Goal: Task Accomplishment & Management: Manage account settings

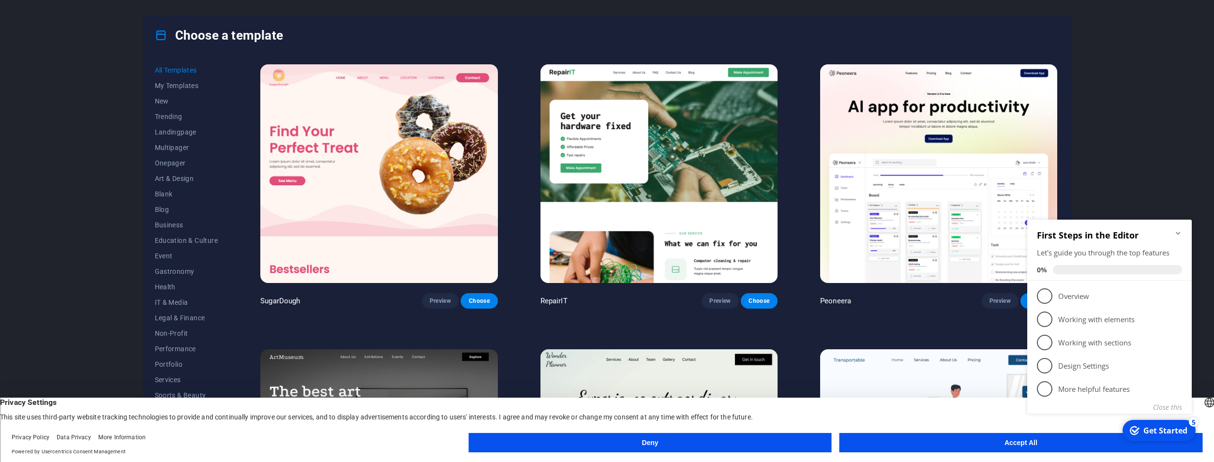
click at [976, 439] on button "Accept All" at bounding box center [1021, 442] width 363 height 19
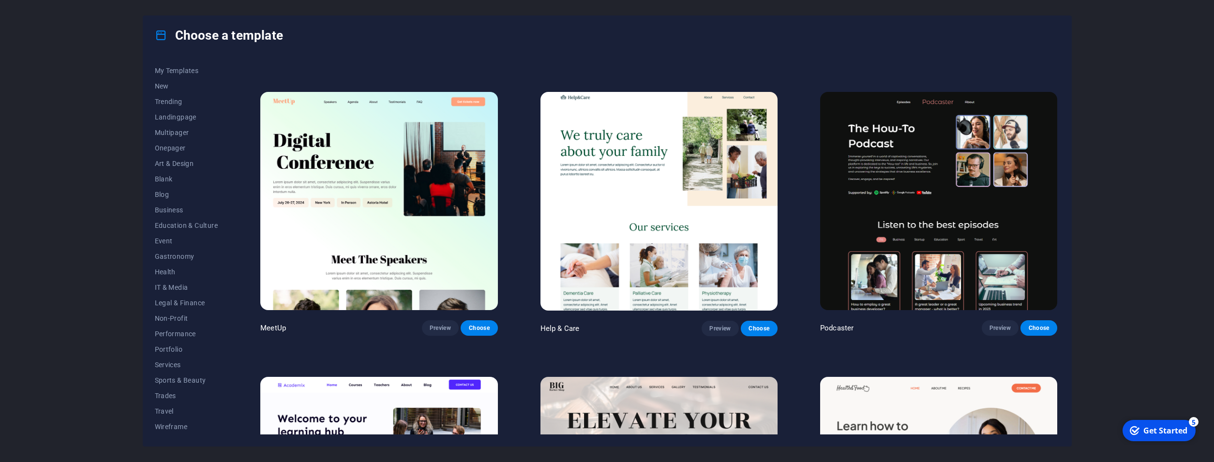
scroll to position [871, 0]
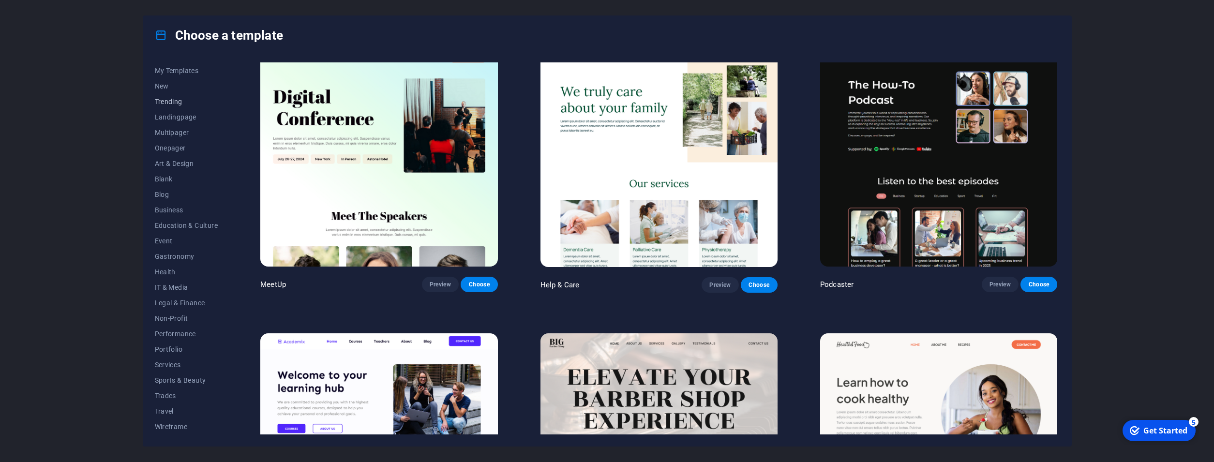
click at [180, 97] on button "Trending" at bounding box center [186, 101] width 63 height 15
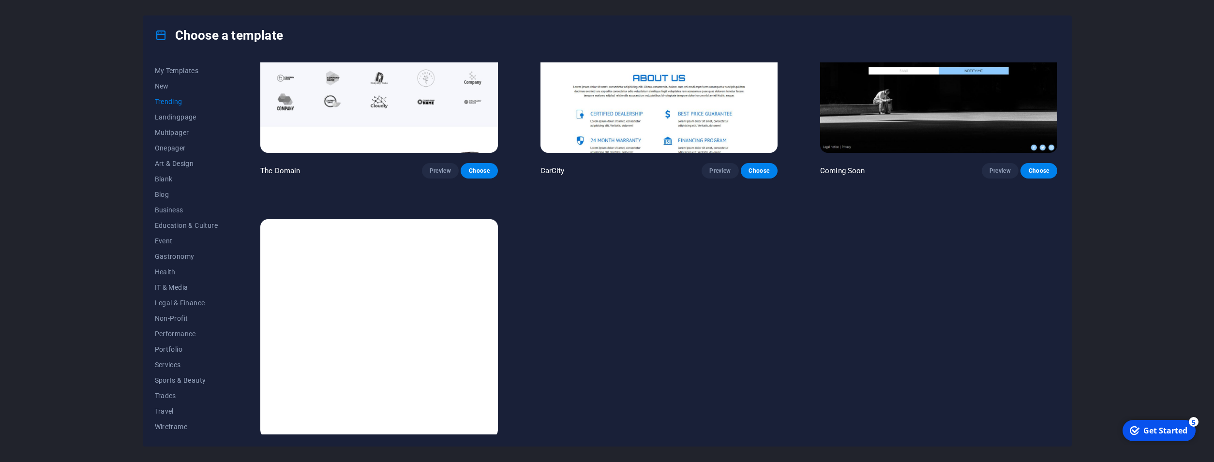
scroll to position [1052, 0]
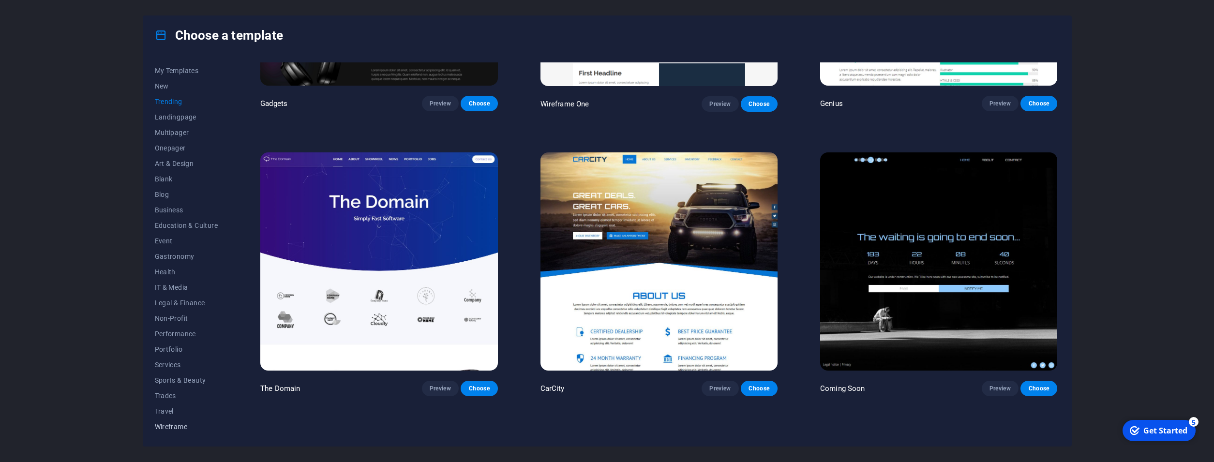
click at [166, 423] on span "Wireframe" at bounding box center [186, 427] width 63 height 8
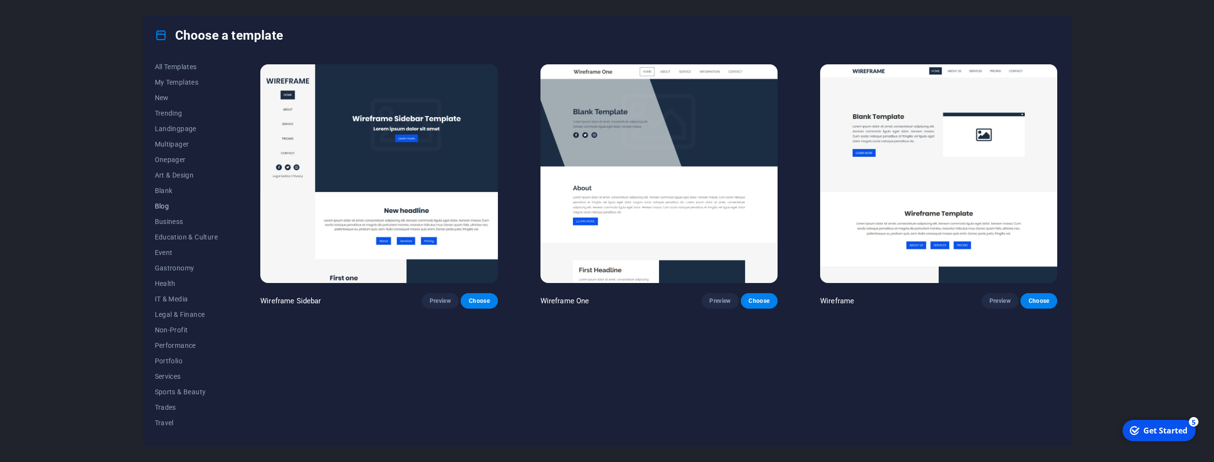
scroll to position [0, 0]
click at [183, 76] on button "All Templates" at bounding box center [186, 69] width 63 height 15
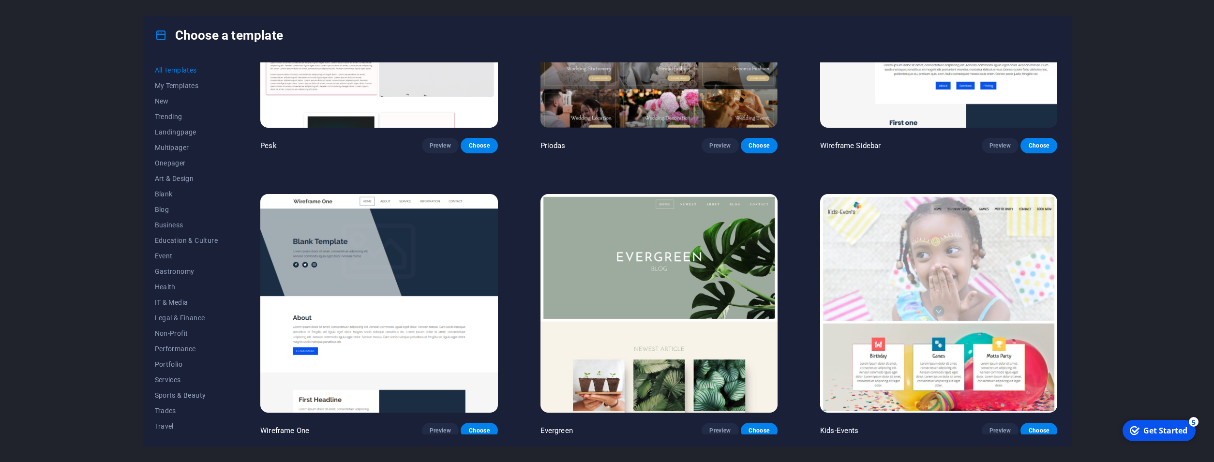
scroll to position [4747, 0]
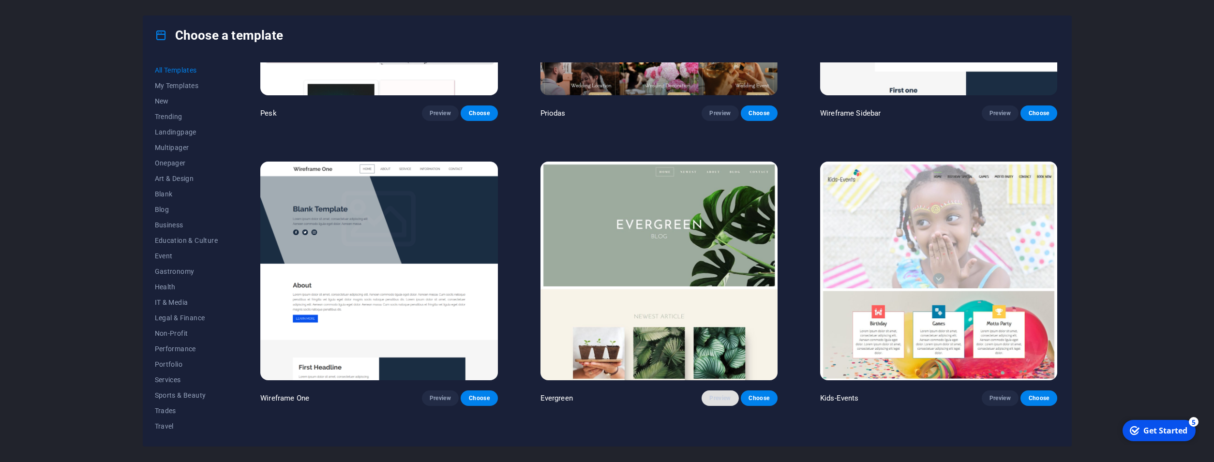
click at [706, 391] on button "Preview" at bounding box center [720, 398] width 37 height 15
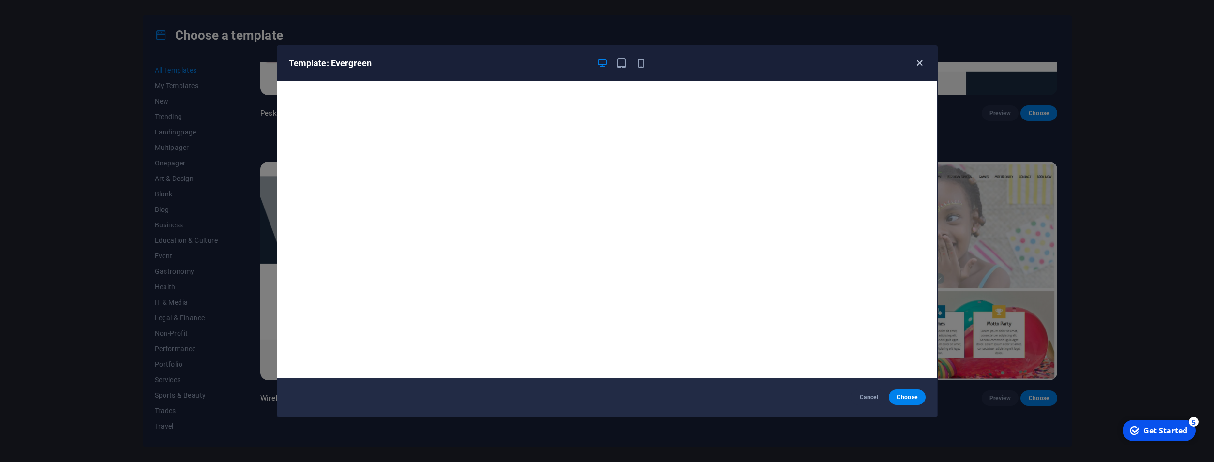
click at [919, 64] on icon "button" at bounding box center [919, 63] width 11 height 11
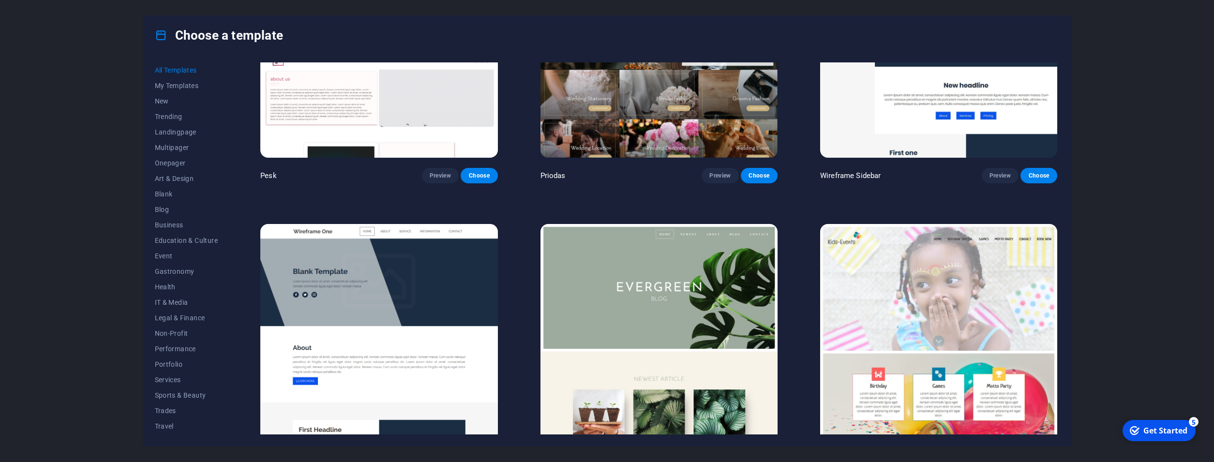
scroll to position [4660, 0]
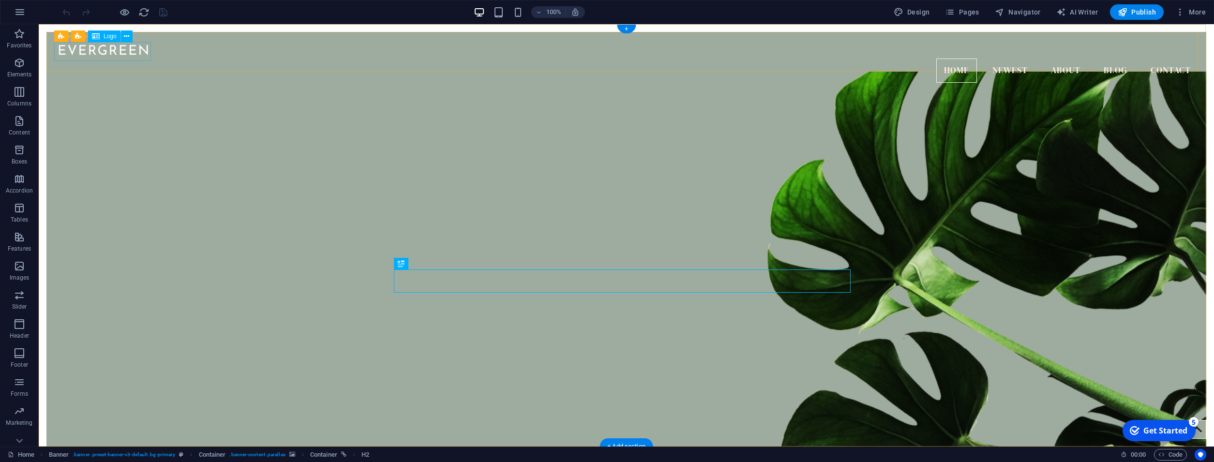
click at [127, 55] on div at bounding box center [626, 49] width 1144 height 19
select select "px"
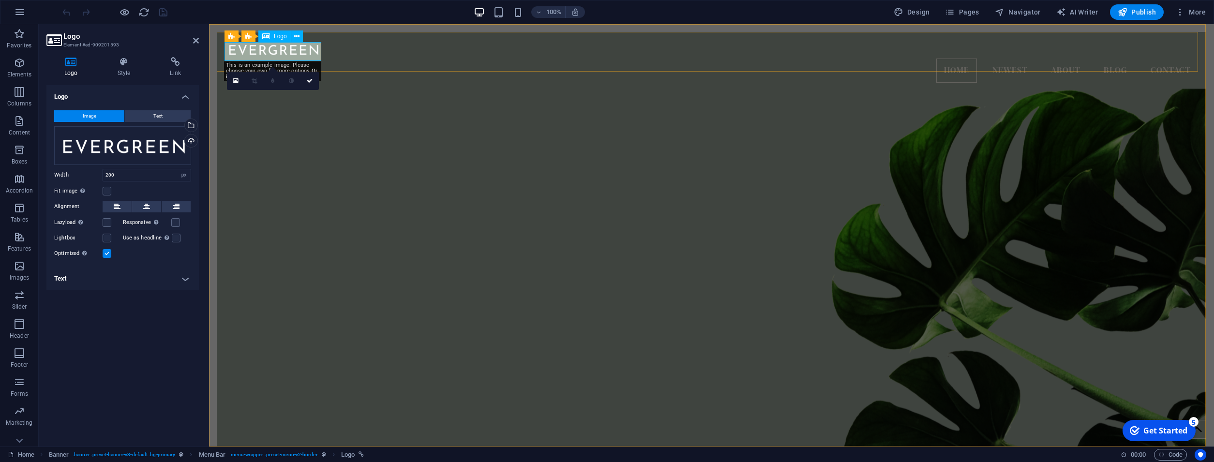
click at [283, 50] on div at bounding box center [712, 49] width 974 height 19
click at [96, 137] on div "Drag files here, click to choose files or select files from Files or our free s…" at bounding box center [122, 145] width 137 height 39
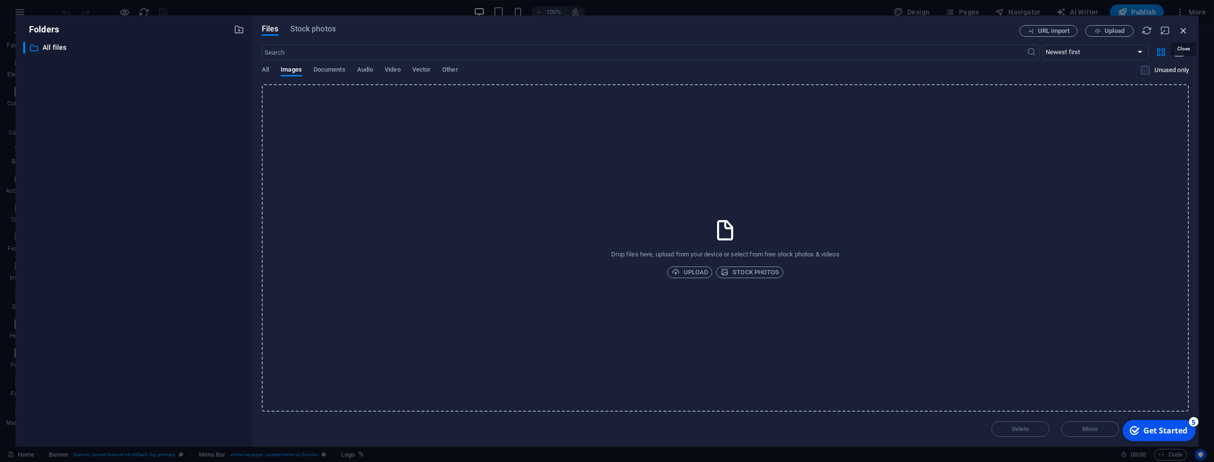
drag, startPoint x: 1188, startPoint y: 29, endPoint x: 979, endPoint y: 6, distance: 210.3
click at [1188, 29] on icon "button" at bounding box center [1183, 30] width 11 height 11
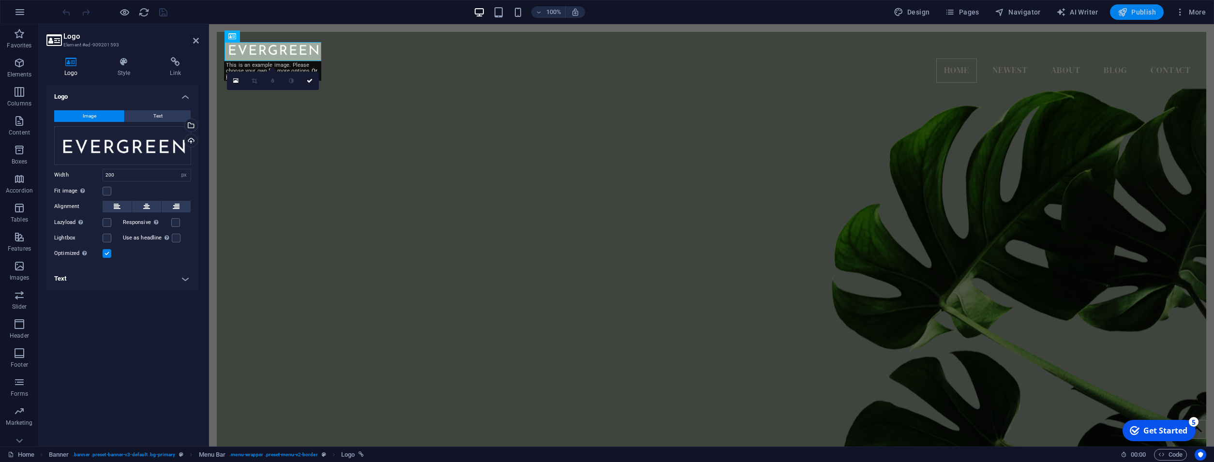
click at [0, 0] on span "Publish" at bounding box center [0, 0] width 0 height 0
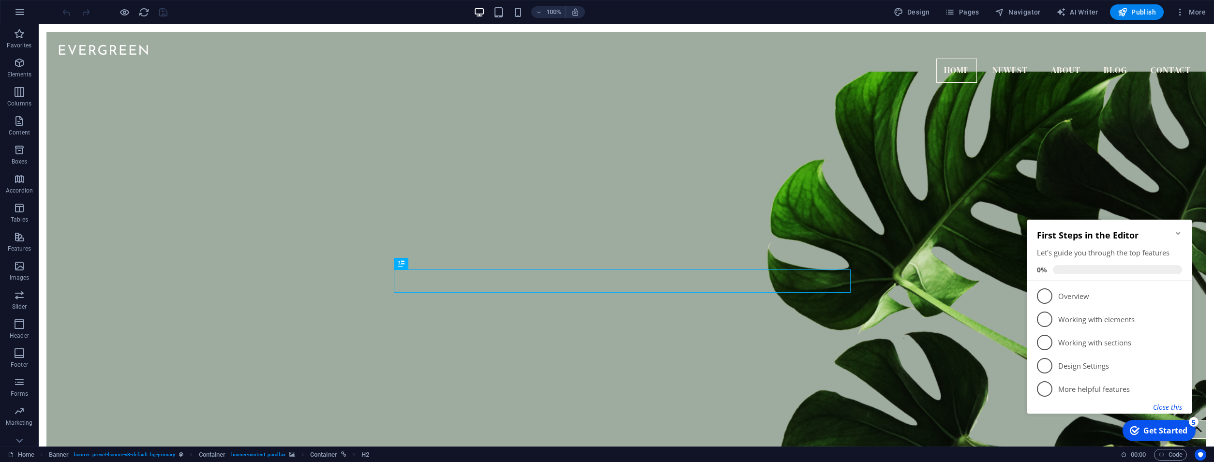
click at [1164, 411] on button "Close this" at bounding box center [1167, 407] width 29 height 9
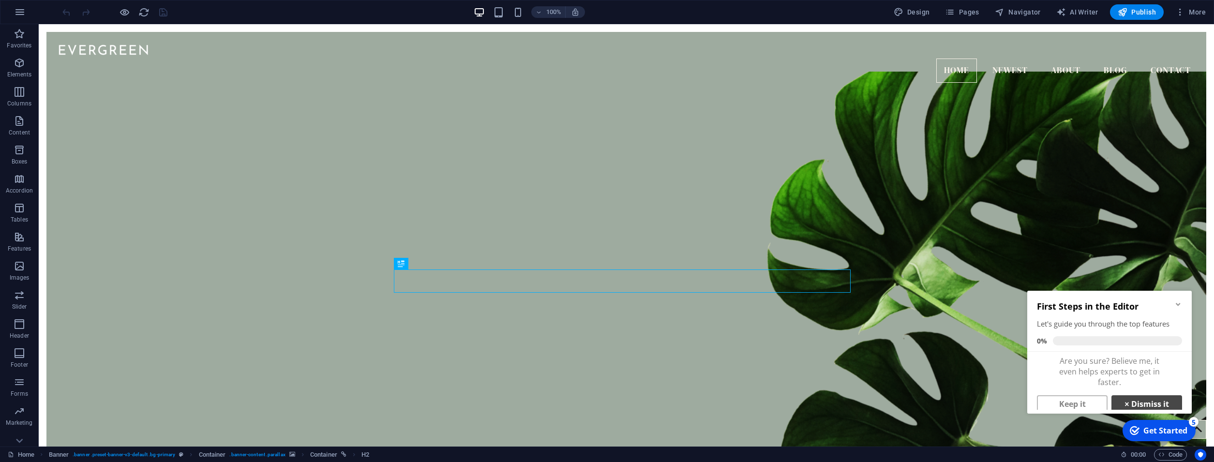
click at [1132, 400] on link "× Dismiss it" at bounding box center [1147, 403] width 71 height 17
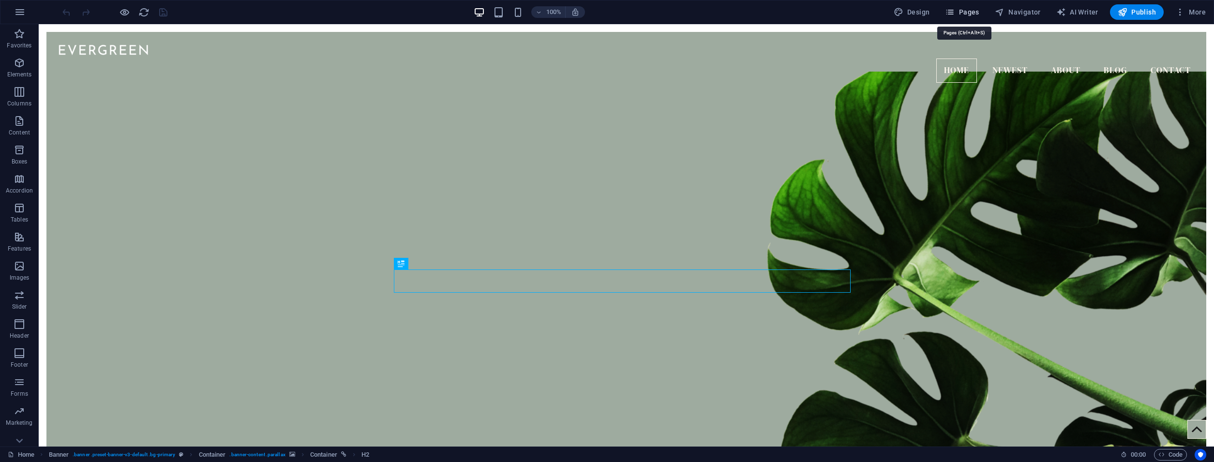
click at [0, 0] on span "Pages" at bounding box center [0, 0] width 0 height 0
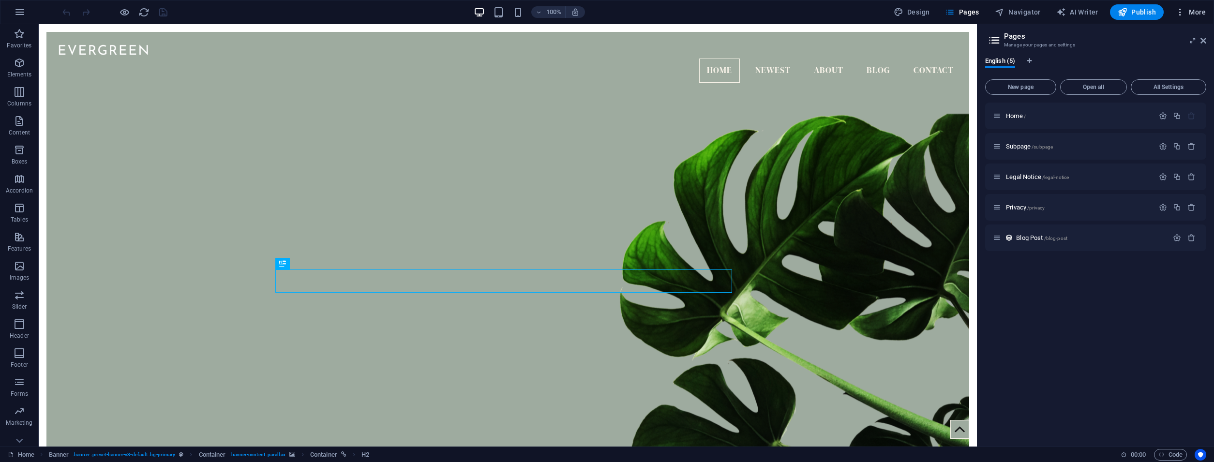
click at [0, 0] on h6 "Website Settings" at bounding box center [0, 0] width 0 height 0
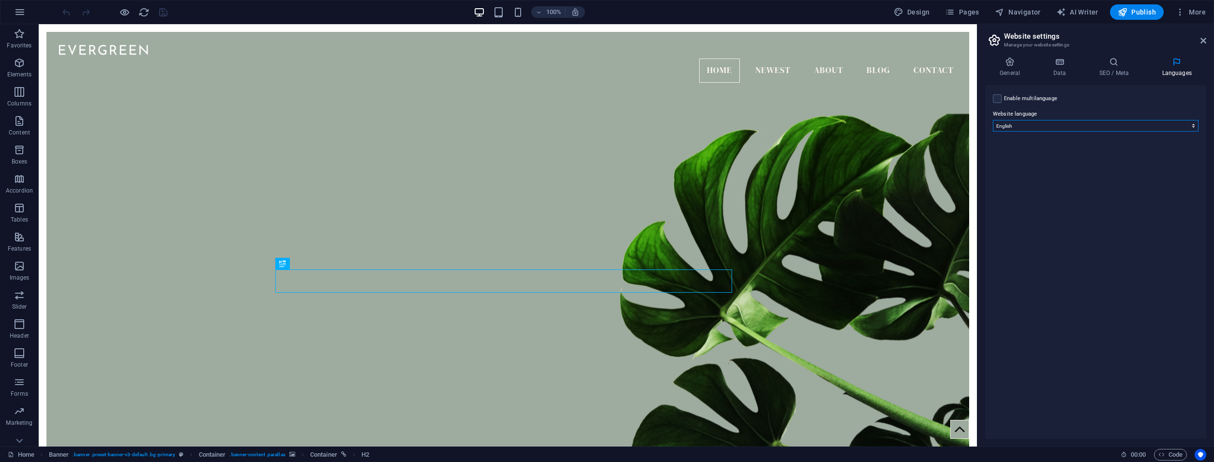
select select "55"
click option "German" at bounding box center [0, 0] width 0 height 0
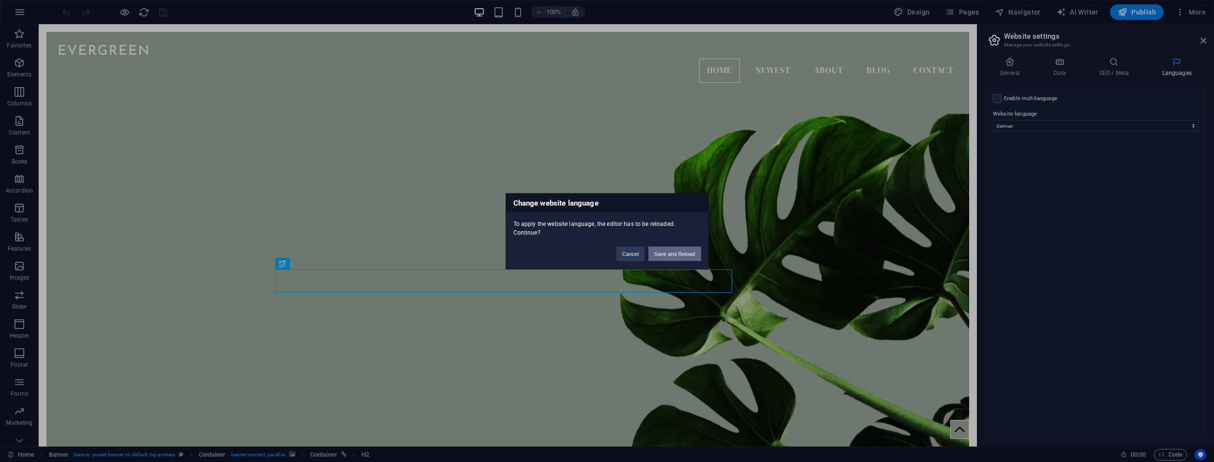
click at [673, 247] on button "Save and Reload" at bounding box center [674, 253] width 52 height 15
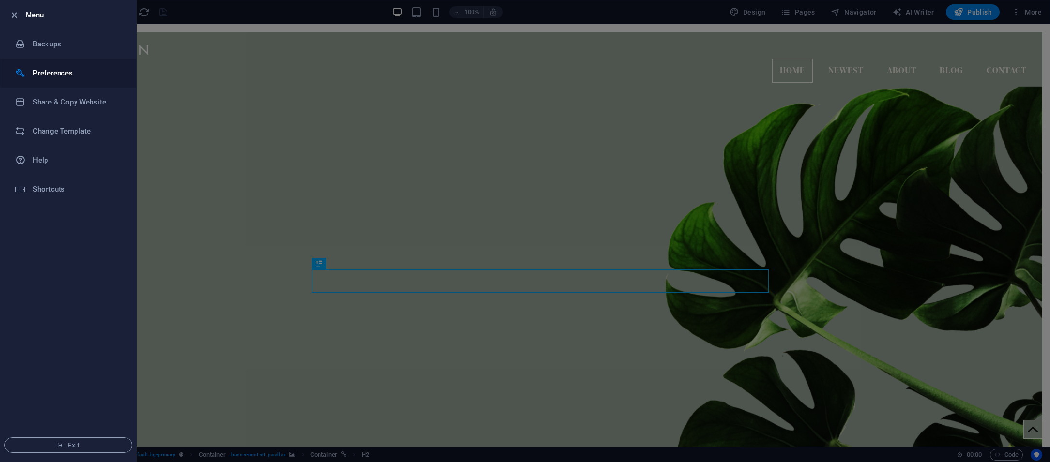
click at [22, 64] on li "Preferences" at bounding box center [67, 73] width 135 height 29
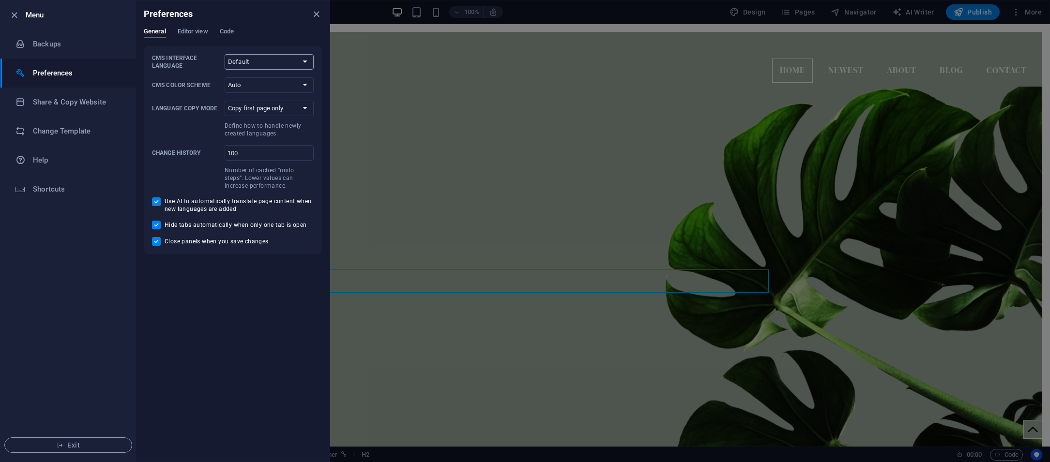
click at [225, 54] on select "Default Deutsch English Español Français Magyar Italiano Nederlands Polski Port…" at bounding box center [269, 61] width 89 height 15
select select "de"
click option "Deutsch" at bounding box center [0, 0] width 0 height 0
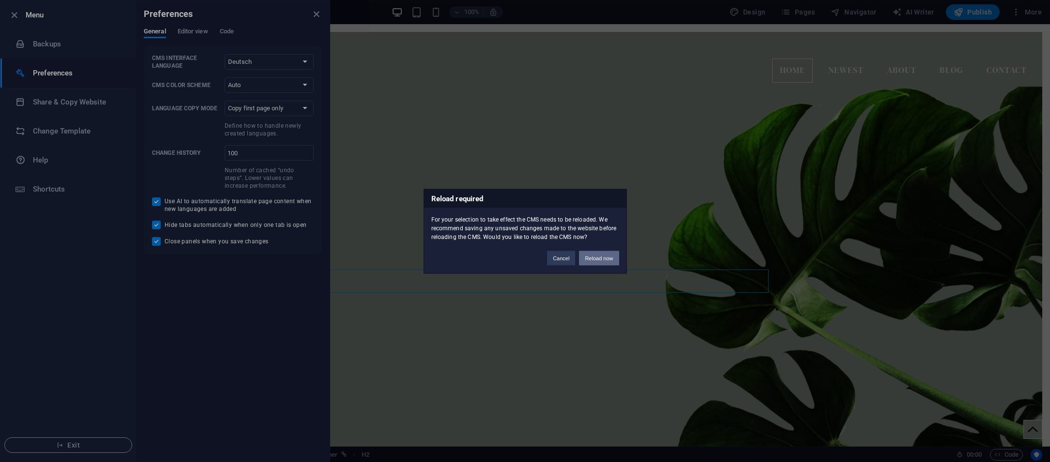
click at [0, 0] on button "Reload now" at bounding box center [0, 0] width 0 height 0
